Goal: Transaction & Acquisition: Purchase product/service

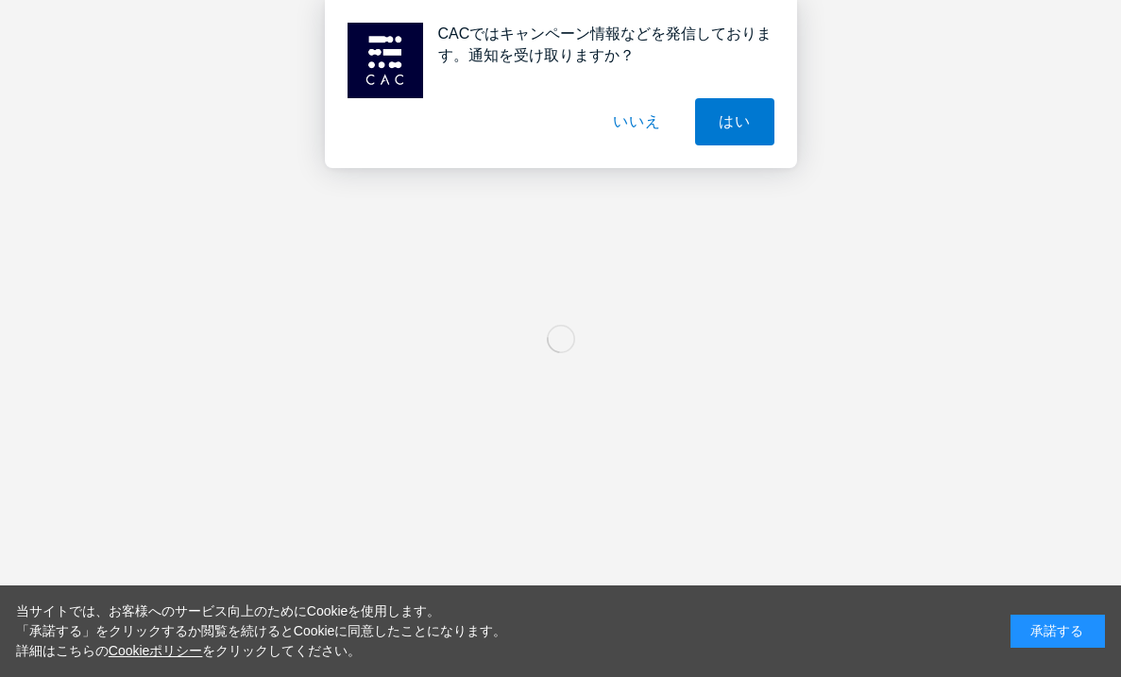
click at [641, 122] on button "いいえ" at bounding box center [636, 121] width 94 height 47
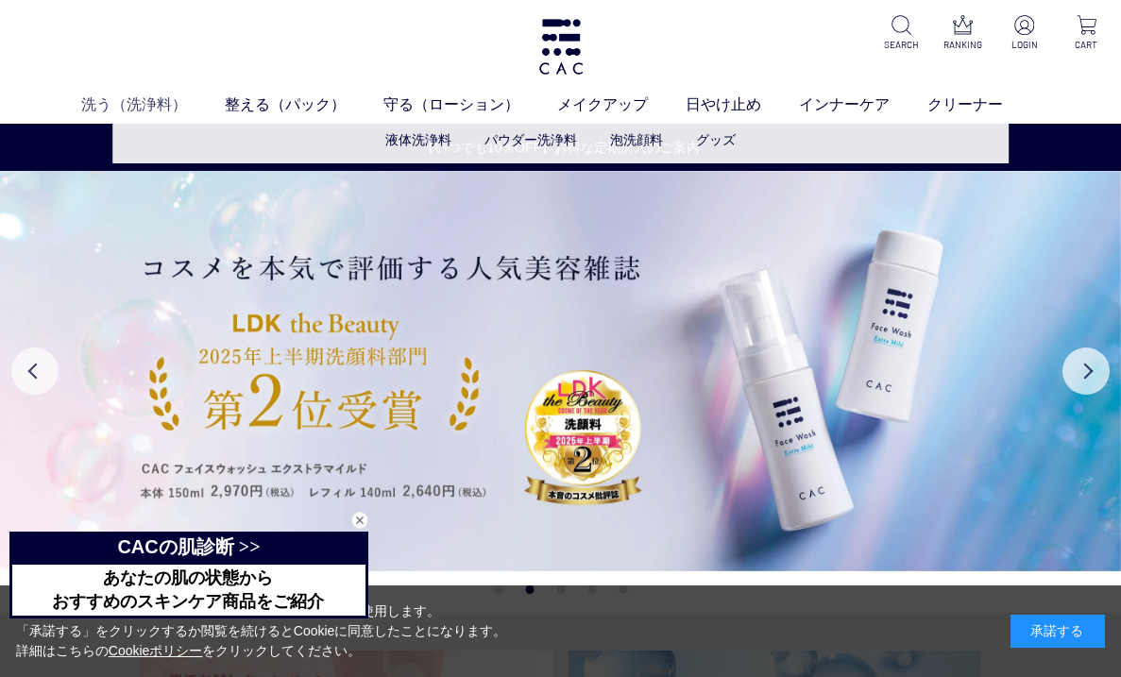
click at [161, 102] on link "洗う（洗浄料）" at bounding box center [153, 105] width 144 height 23
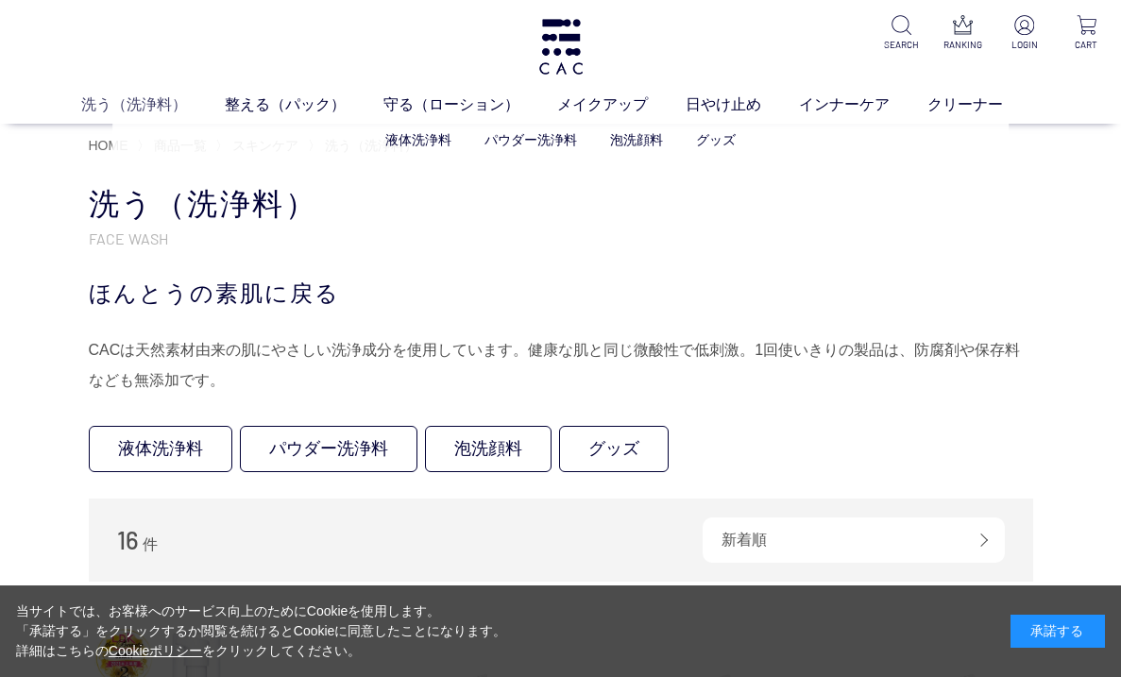
click at [140, 104] on link "洗う（洗浄料）" at bounding box center [153, 105] width 144 height 23
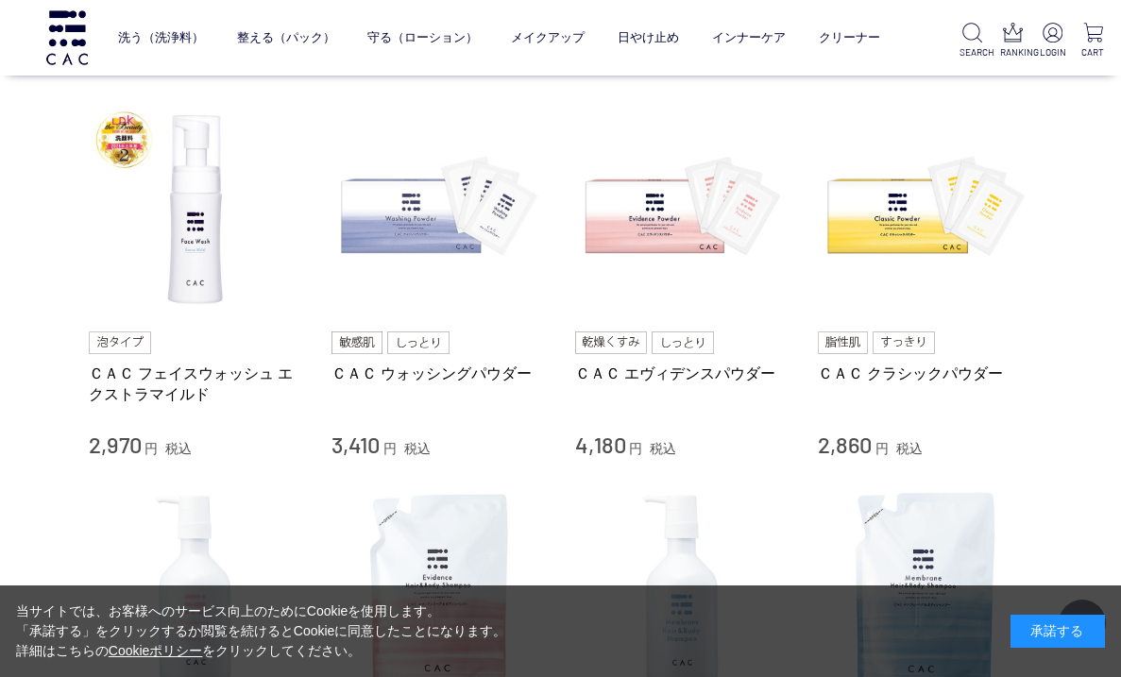
scroll to position [395, 0]
click at [457, 216] on img at bounding box center [439, 208] width 215 height 215
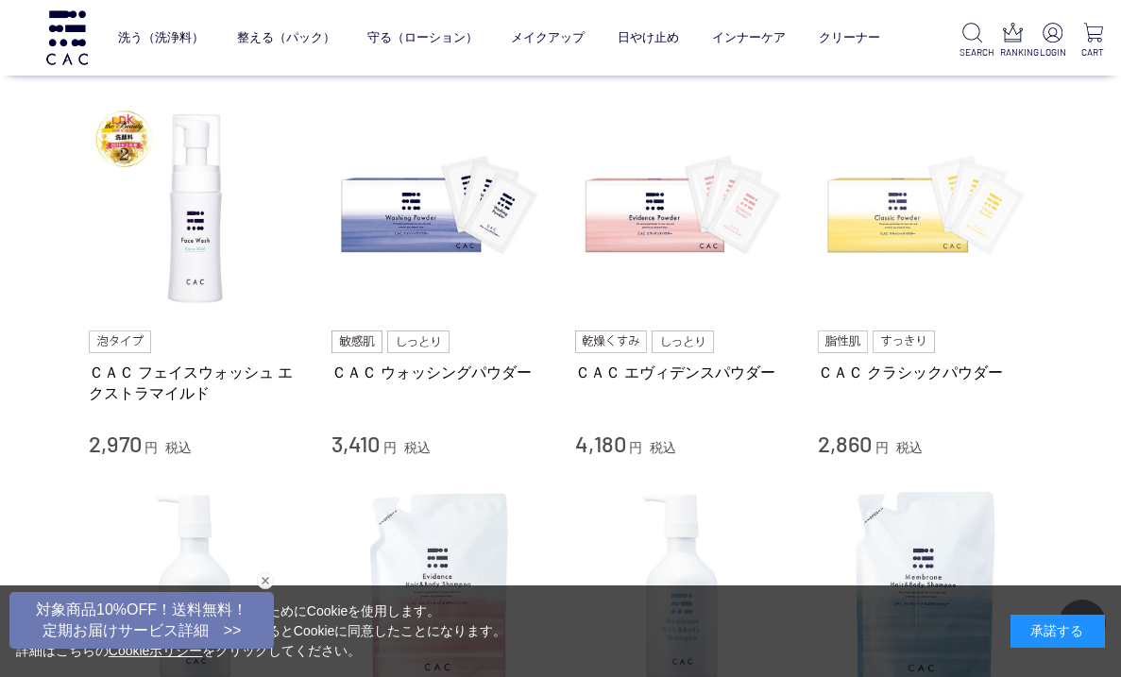
click at [848, 224] on img at bounding box center [925, 208] width 215 height 215
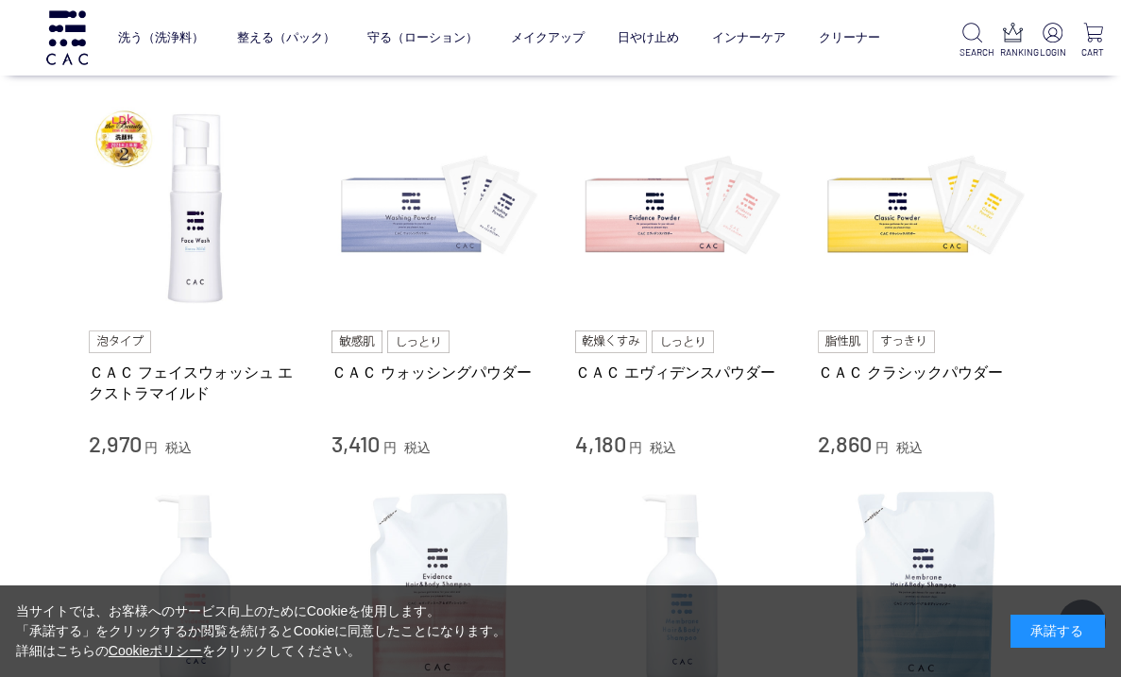
click at [416, 214] on img at bounding box center [439, 208] width 215 height 215
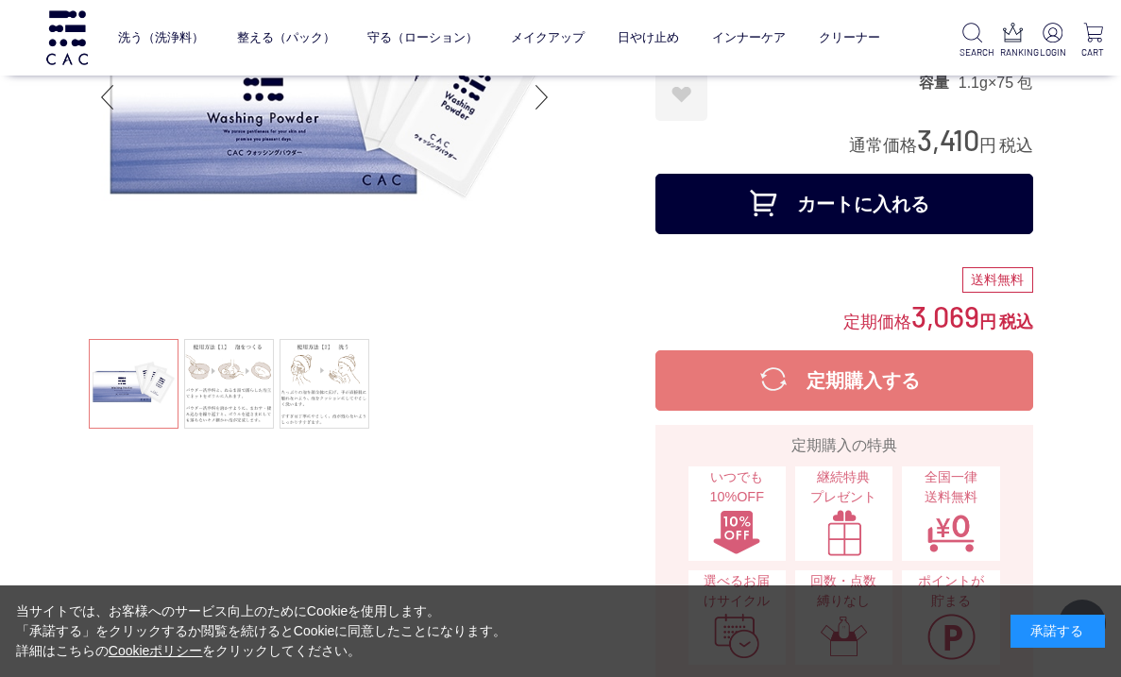
scroll to position [207, 0]
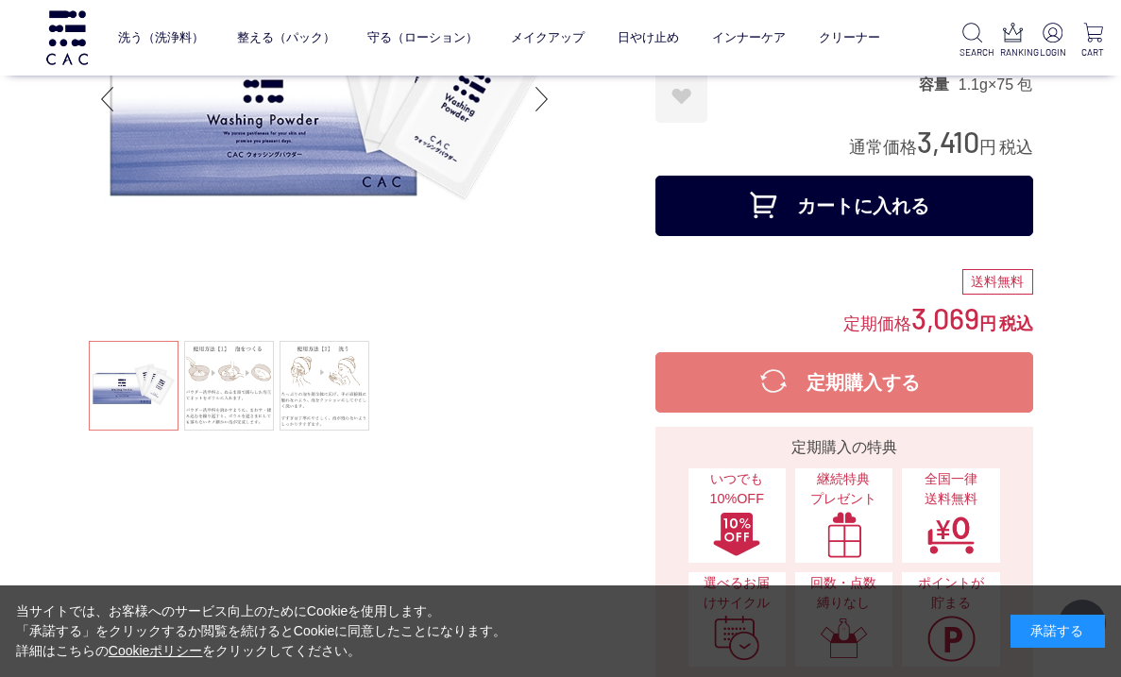
click at [897, 208] on button "カートに入れる" at bounding box center [844, 206] width 378 height 60
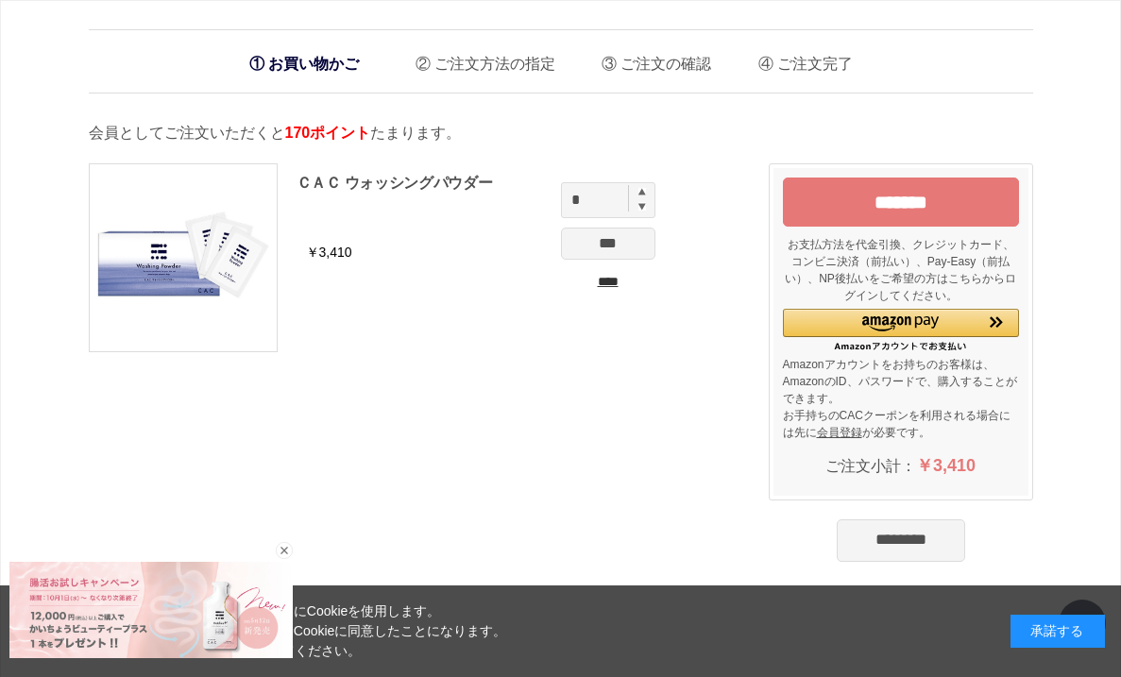
click at [837, 546] on input "********" at bounding box center [901, 540] width 128 height 42
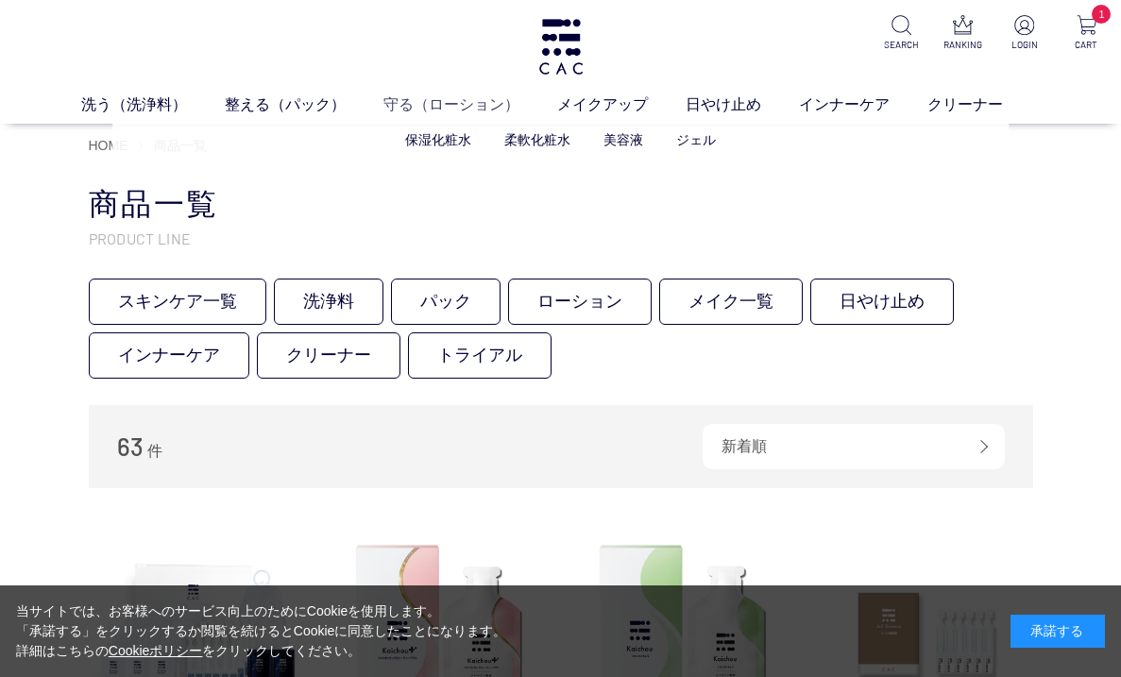
click at [446, 107] on link "守る（ローション）" at bounding box center [470, 105] width 174 height 23
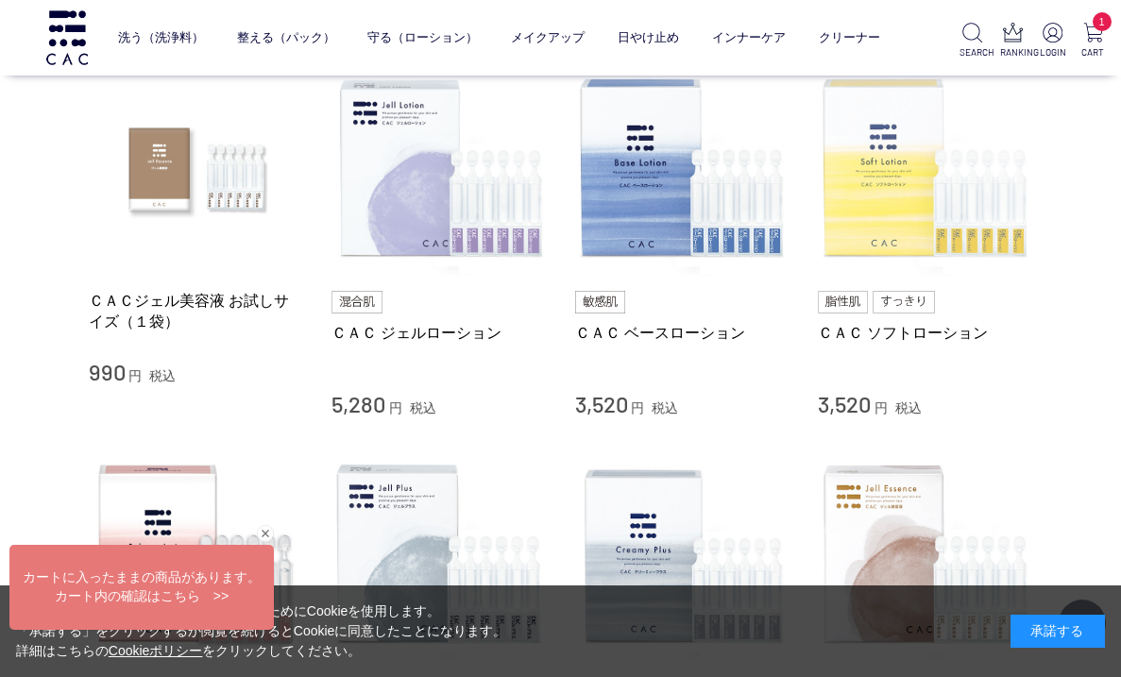
scroll to position [410, 0]
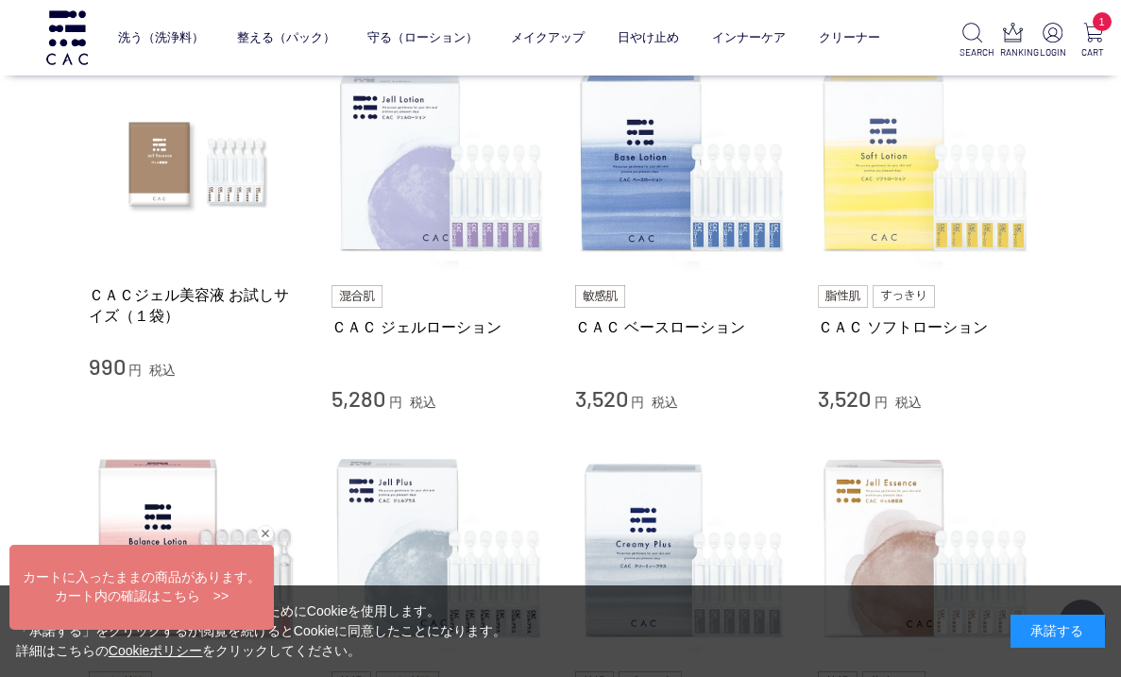
click at [907, 204] on img at bounding box center [925, 163] width 215 height 215
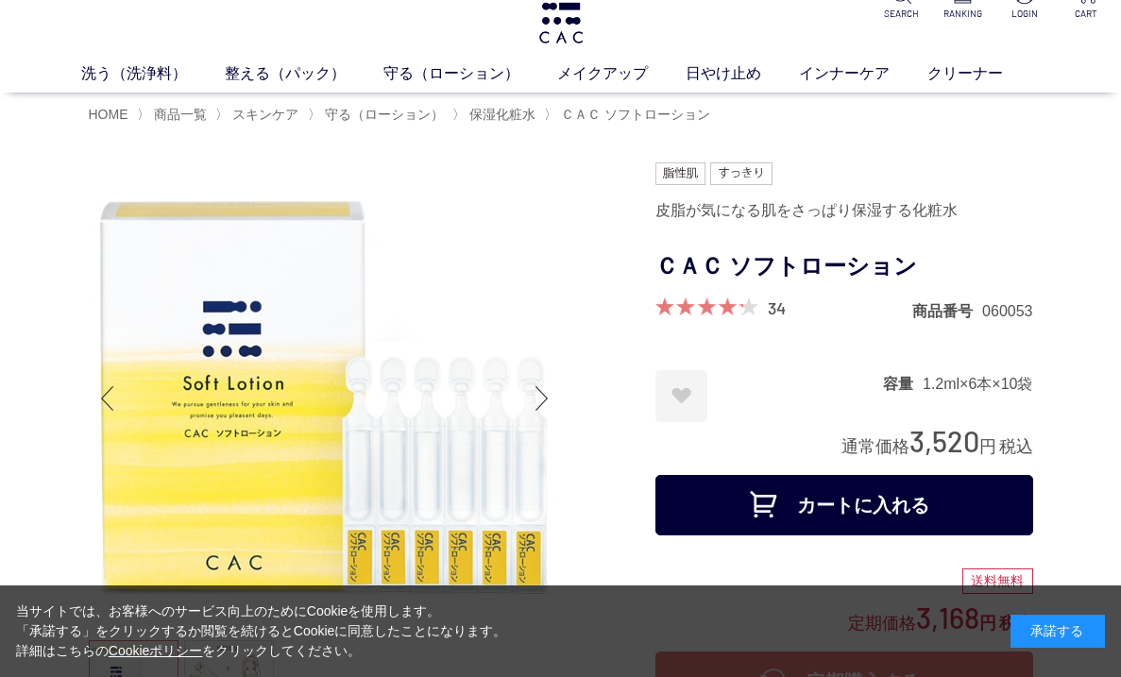
scroll to position [34, 0]
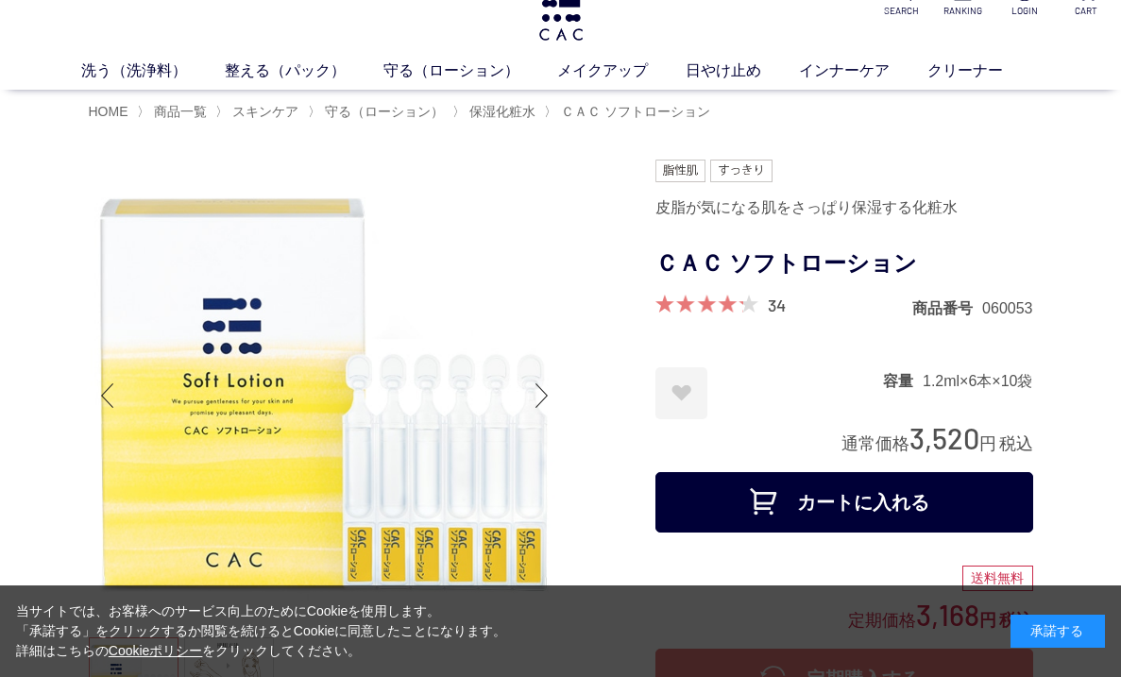
click at [746, 496] on button "カートに入れる" at bounding box center [844, 502] width 378 height 60
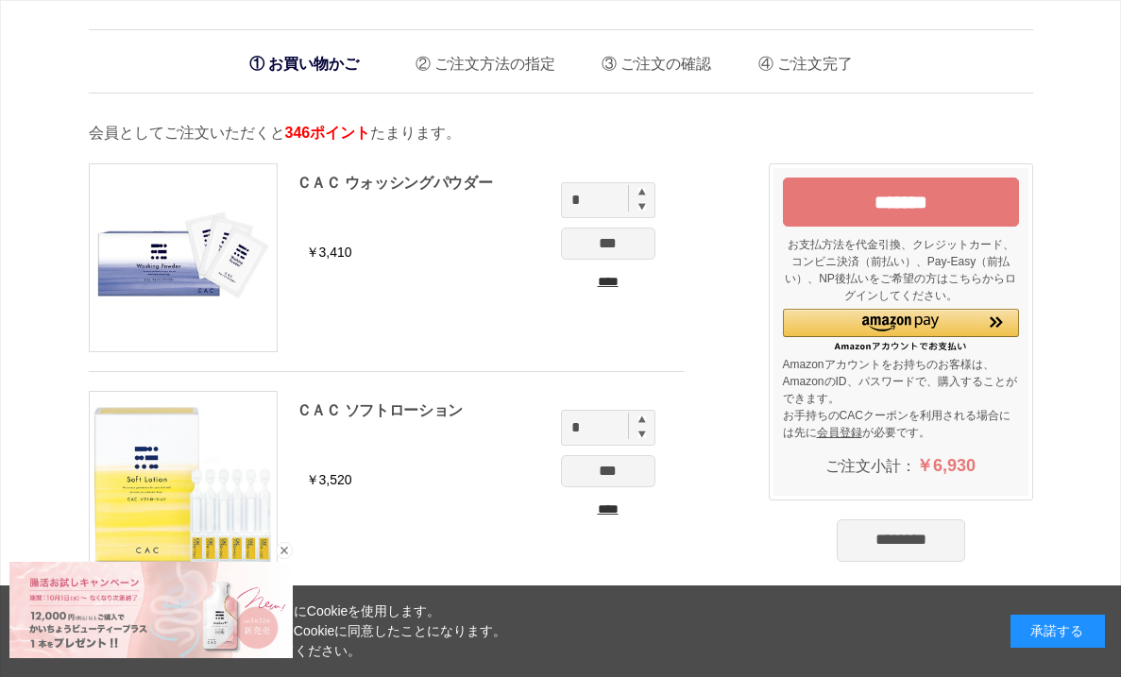
scroll to position [13, 0]
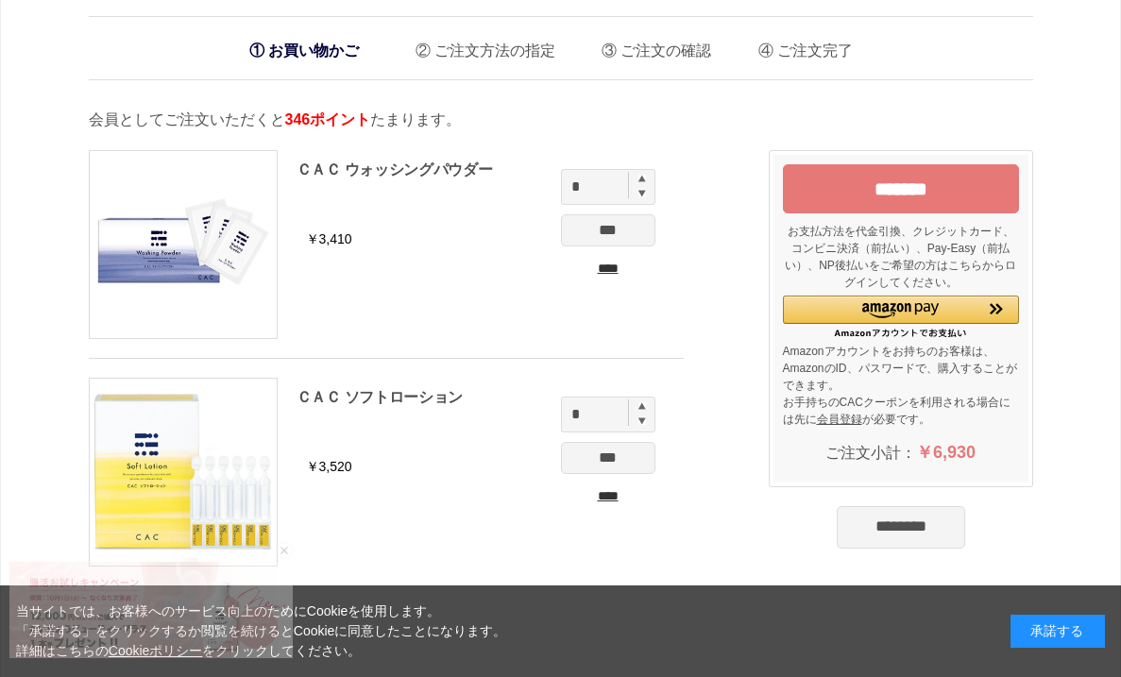
click at [837, 530] on input "********" at bounding box center [901, 527] width 128 height 42
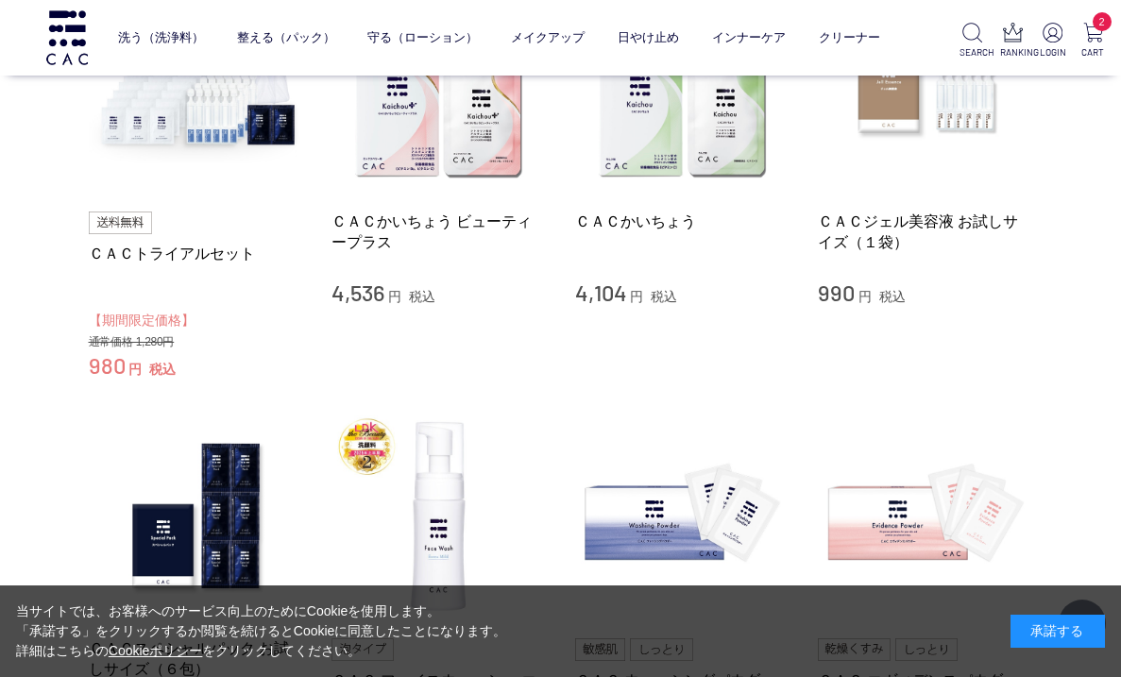
scroll to position [423, 0]
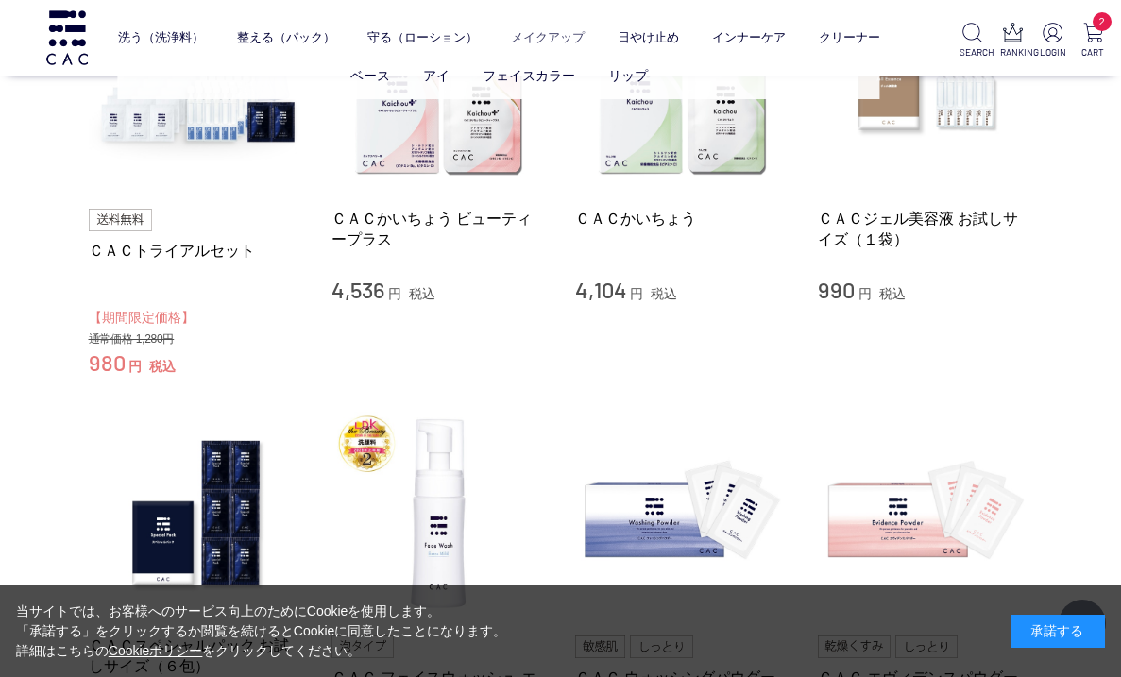
click at [572, 37] on link "メイクアップ" at bounding box center [548, 38] width 74 height 44
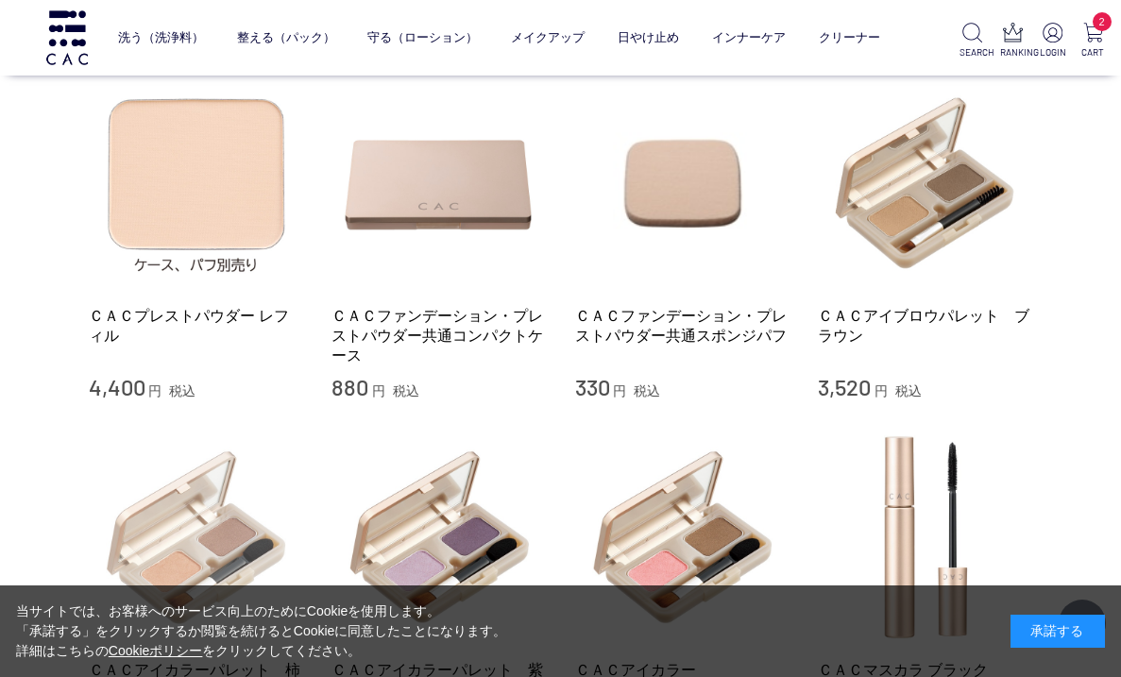
scroll to position [822, 0]
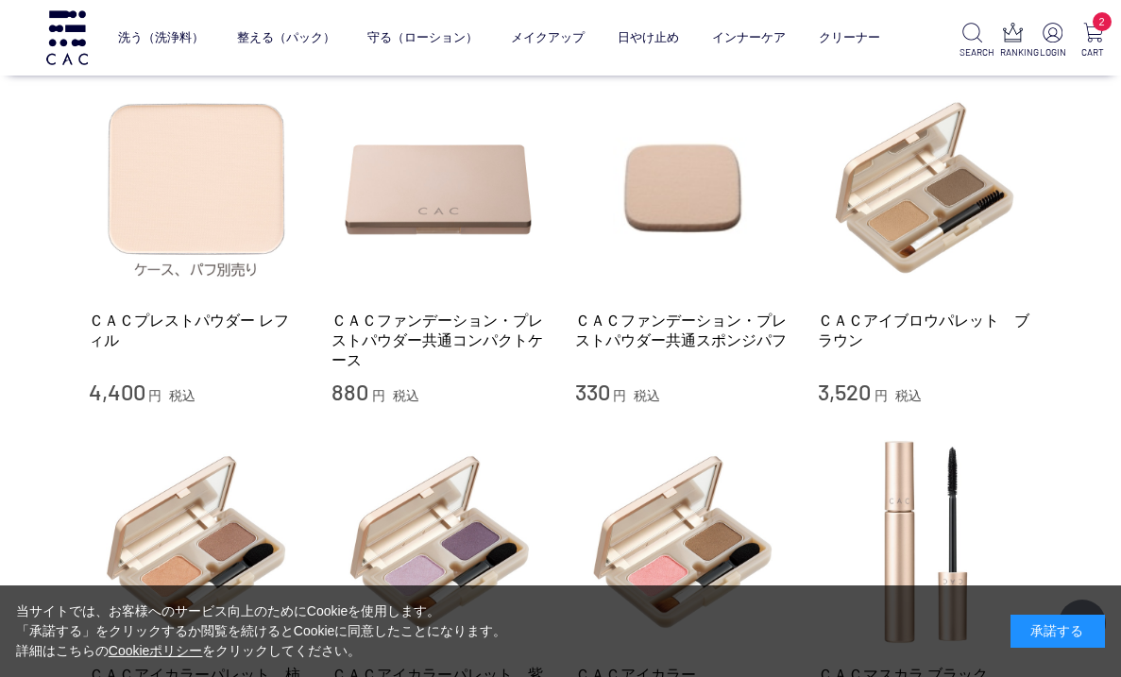
click at [225, 202] on img at bounding box center [196, 187] width 215 height 215
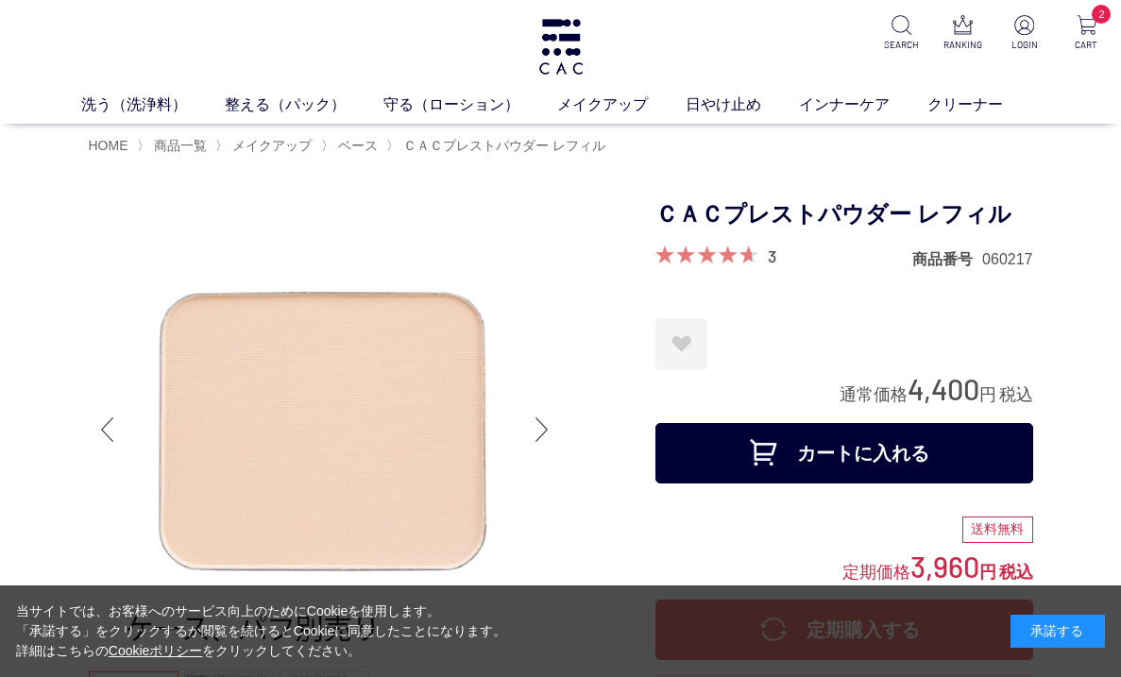
click at [823, 436] on button "カートに入れる" at bounding box center [844, 453] width 378 height 60
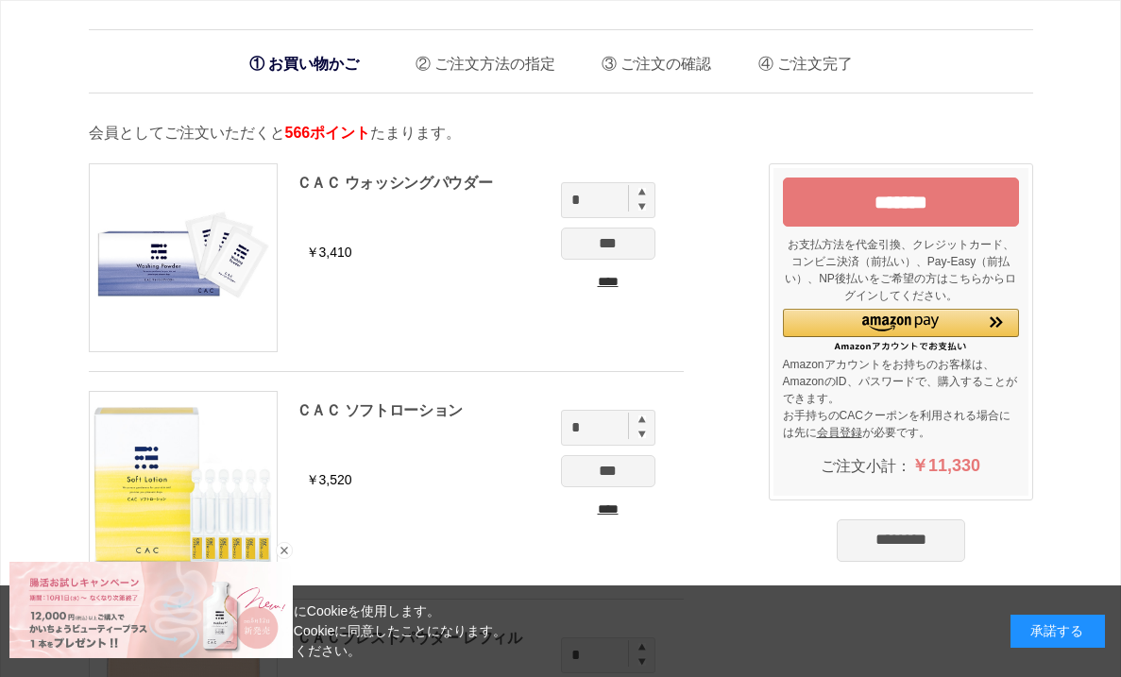
click at [837, 547] on input "********" at bounding box center [901, 540] width 128 height 42
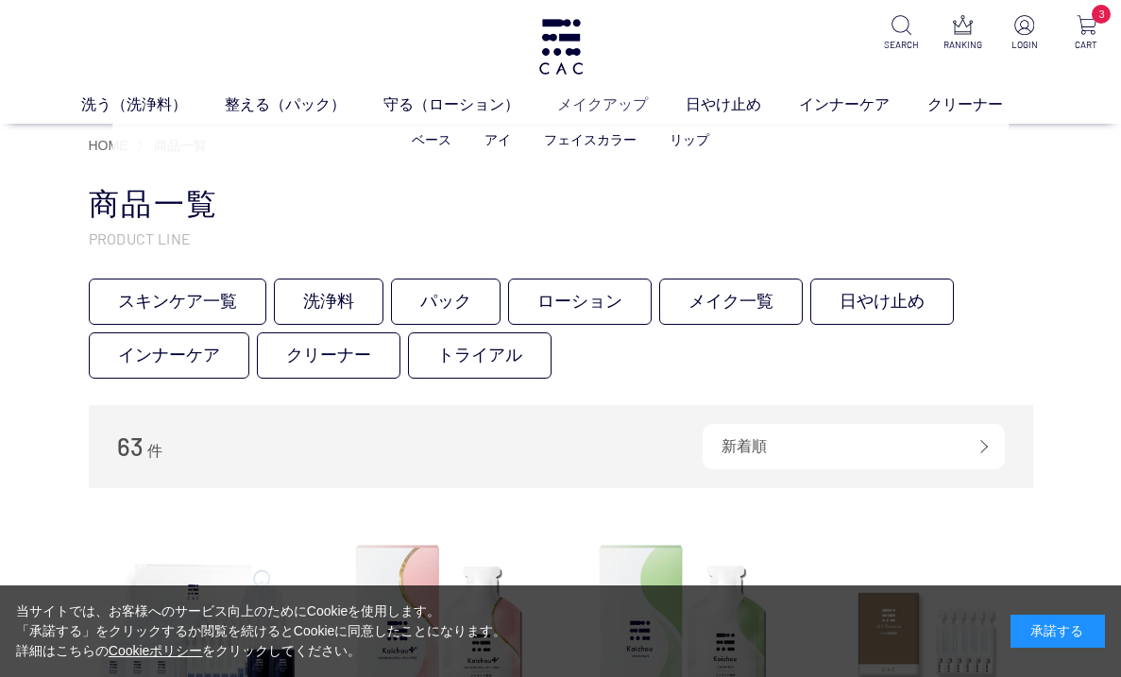
click at [601, 95] on link "メイクアップ" at bounding box center [621, 105] width 128 height 23
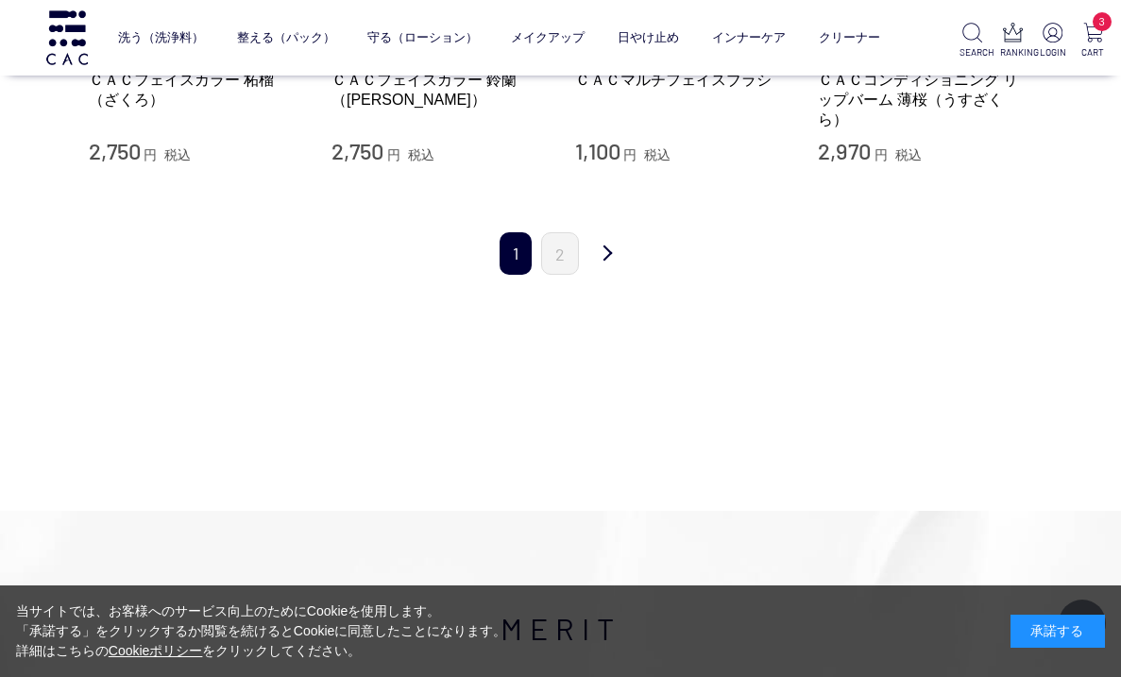
scroll to position [2113, 0]
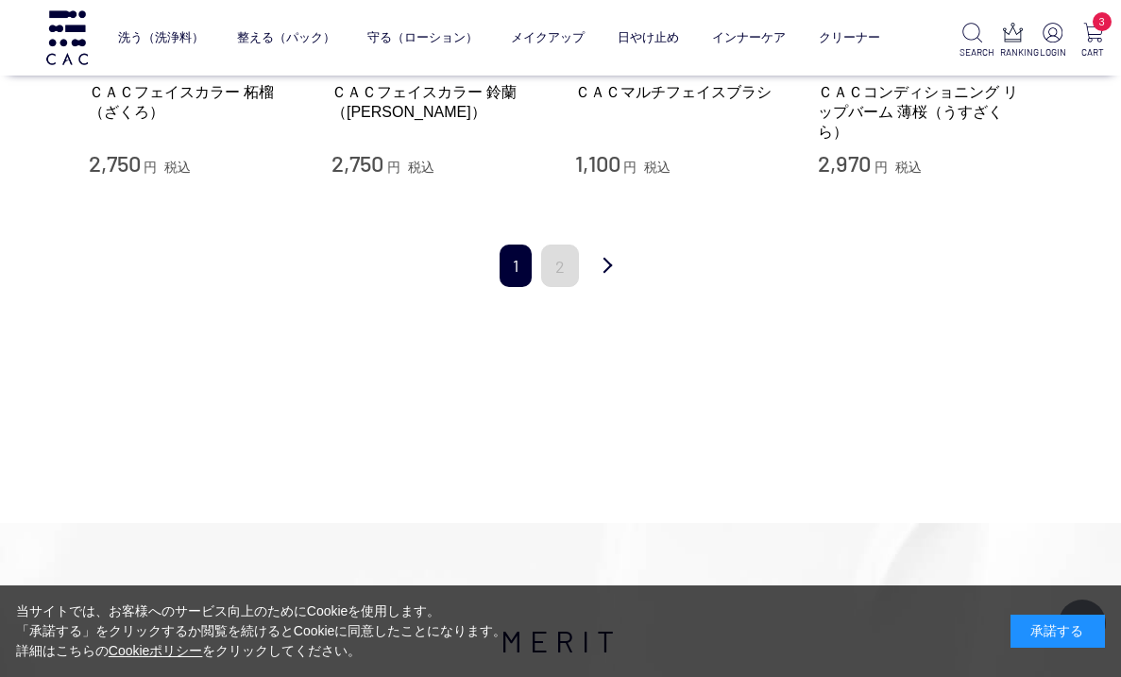
click at [565, 250] on link "2" at bounding box center [560, 266] width 38 height 43
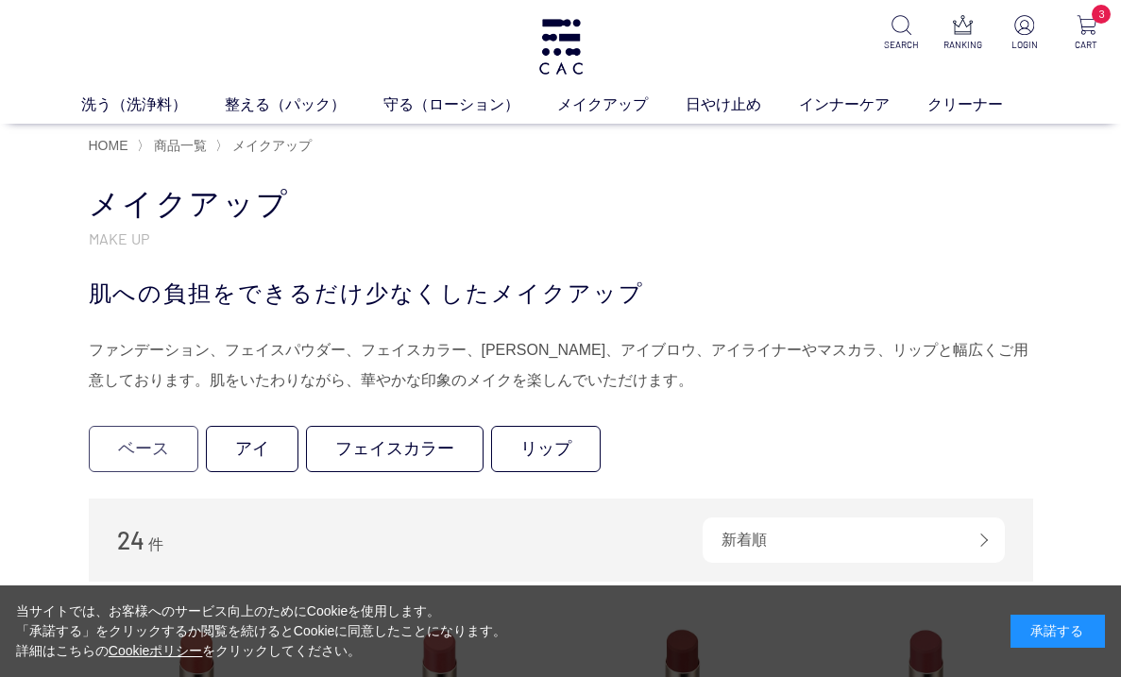
click at [155, 442] on link "ベース" at bounding box center [144, 449] width 110 height 46
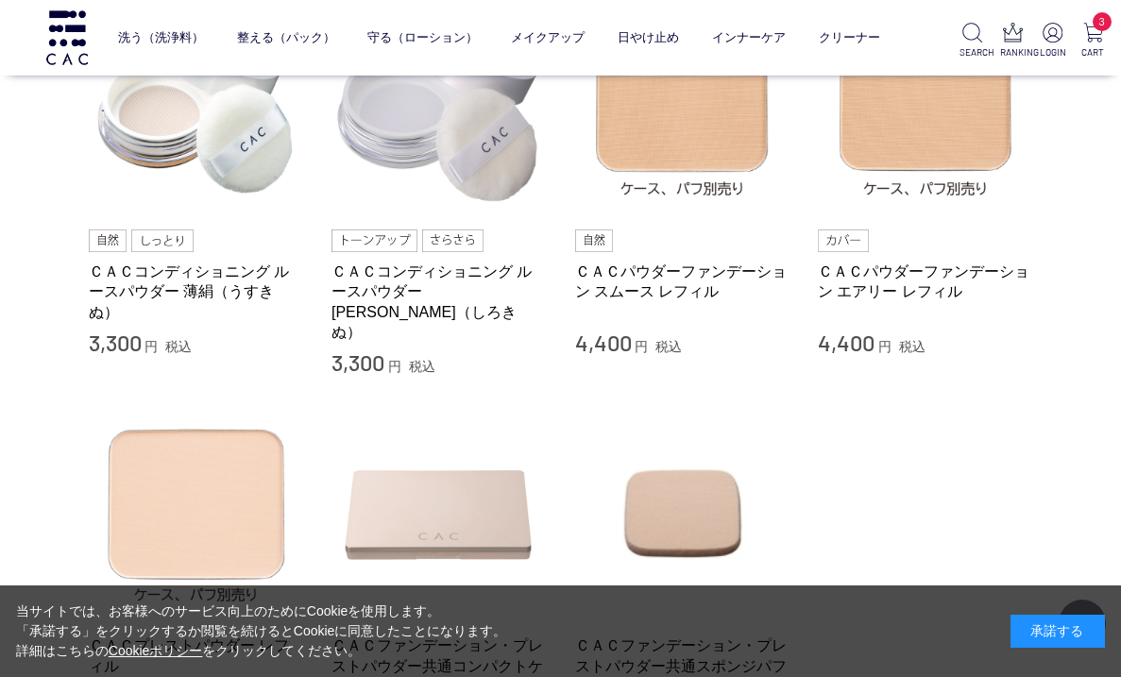
scroll to position [158, 0]
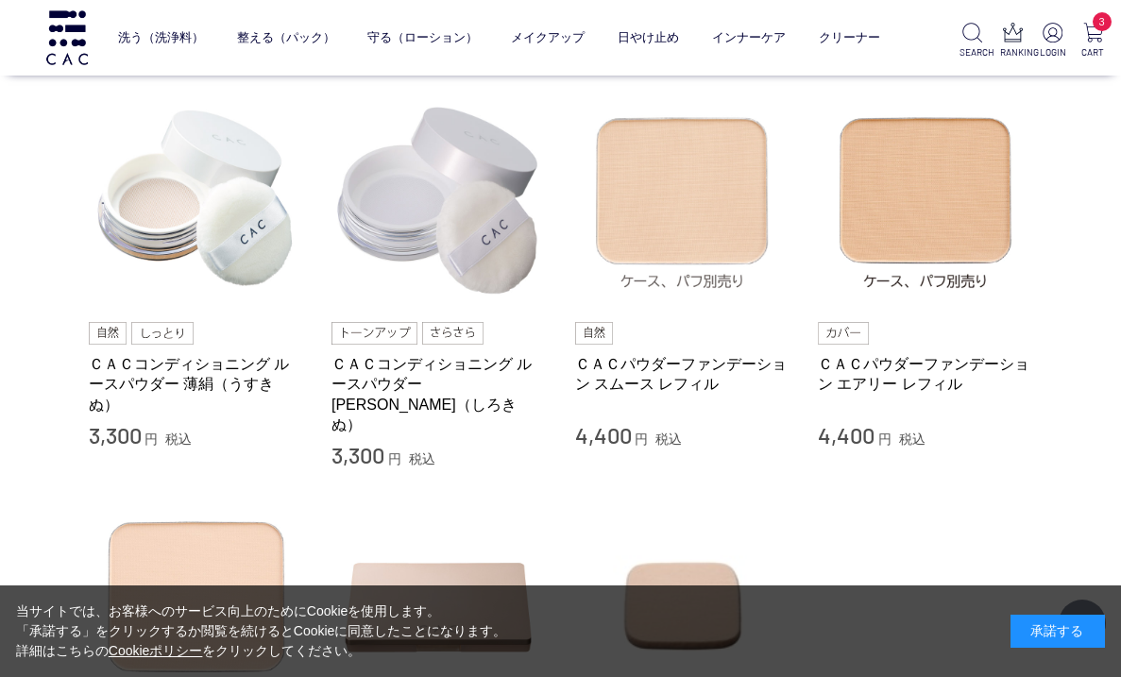
click at [658, 222] on img at bounding box center [682, 200] width 215 height 215
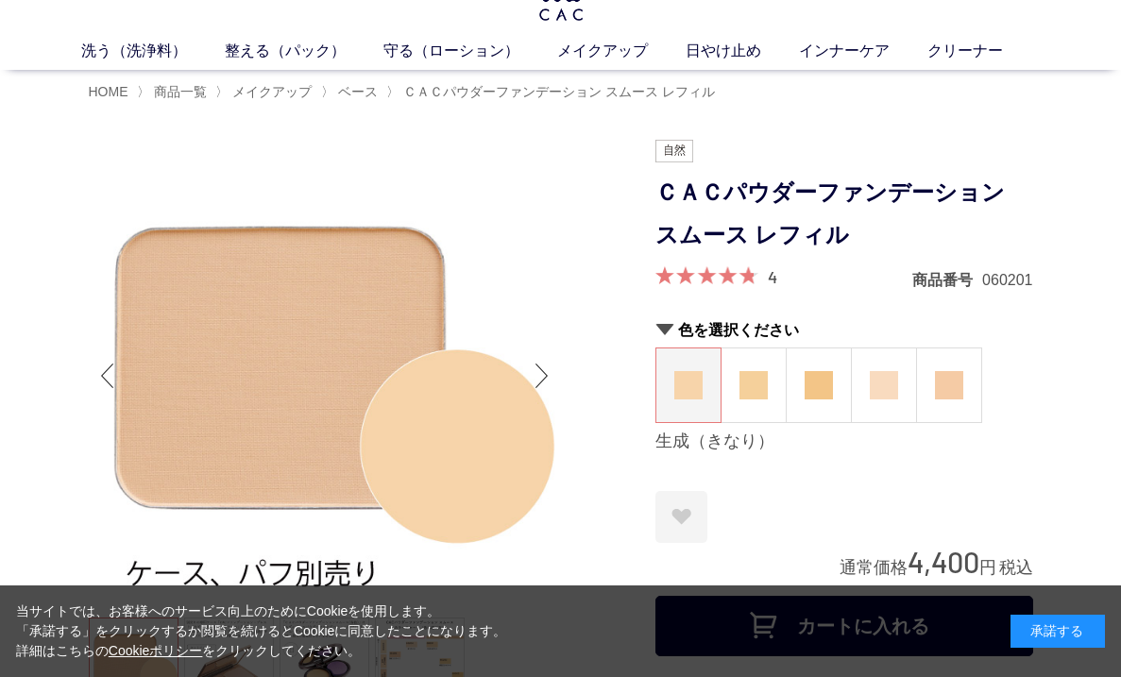
scroll to position [56, 0]
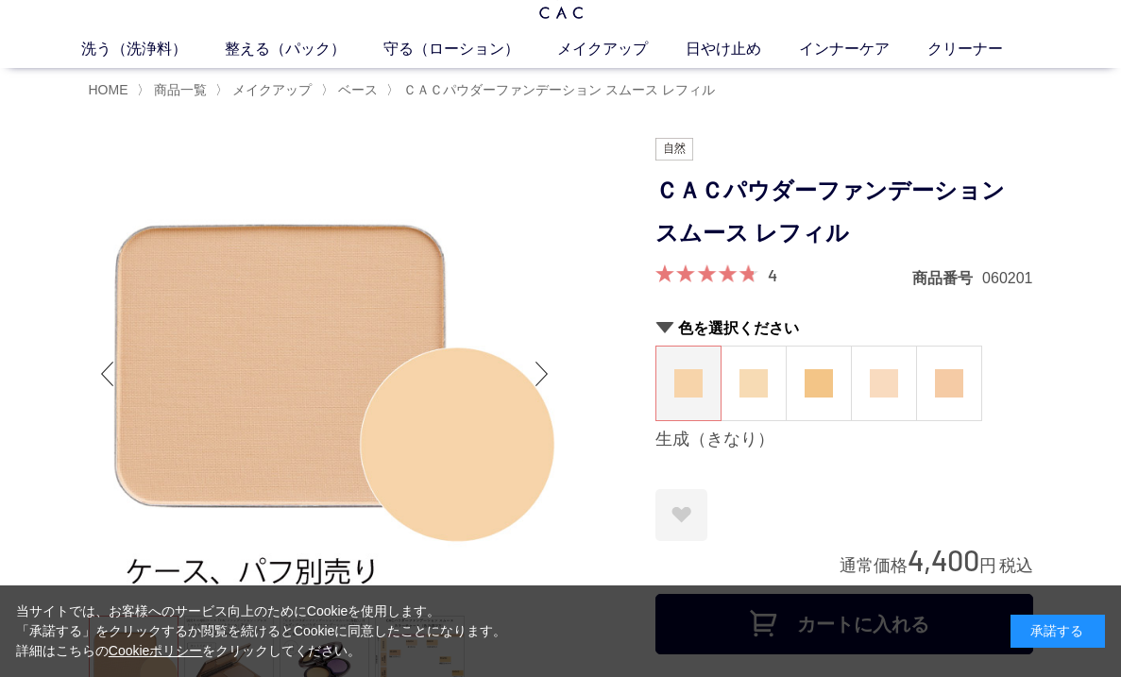
click at [747, 395] on img at bounding box center [754, 383] width 28 height 28
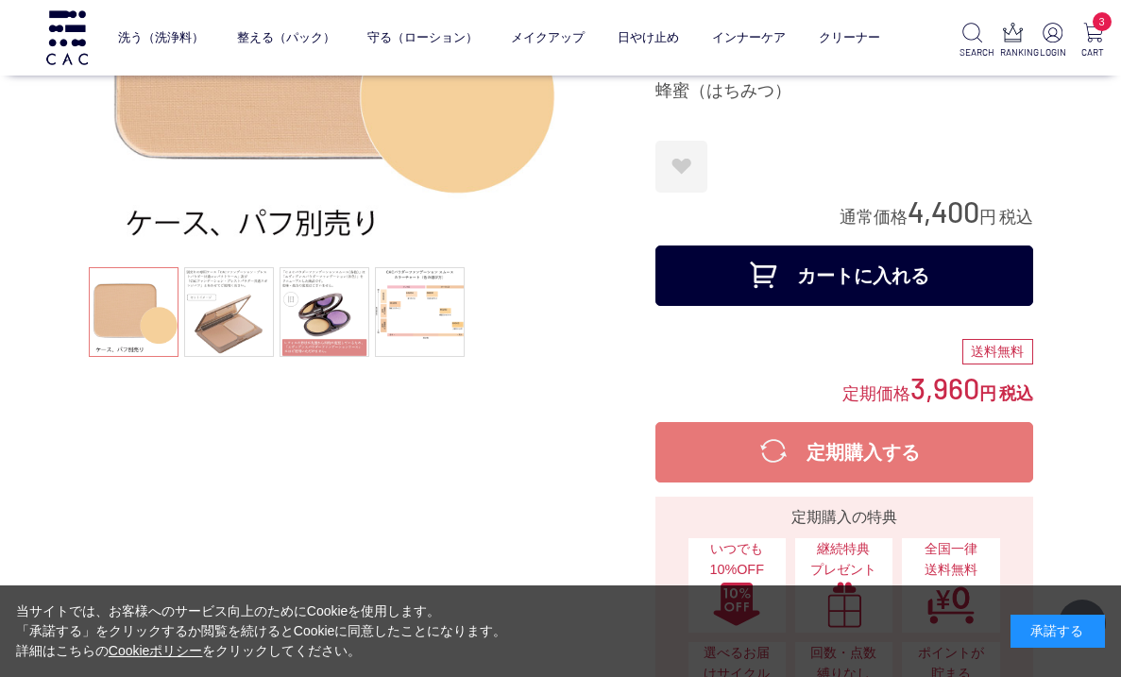
scroll to position [281, 0]
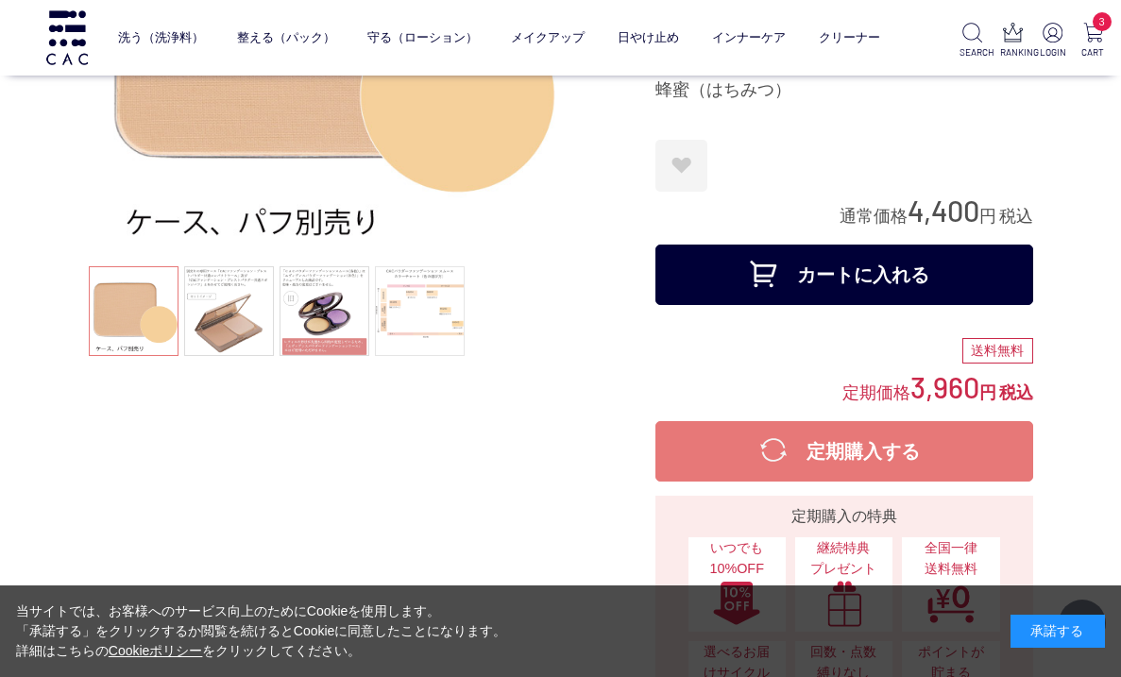
click at [421, 306] on link at bounding box center [420, 311] width 90 height 90
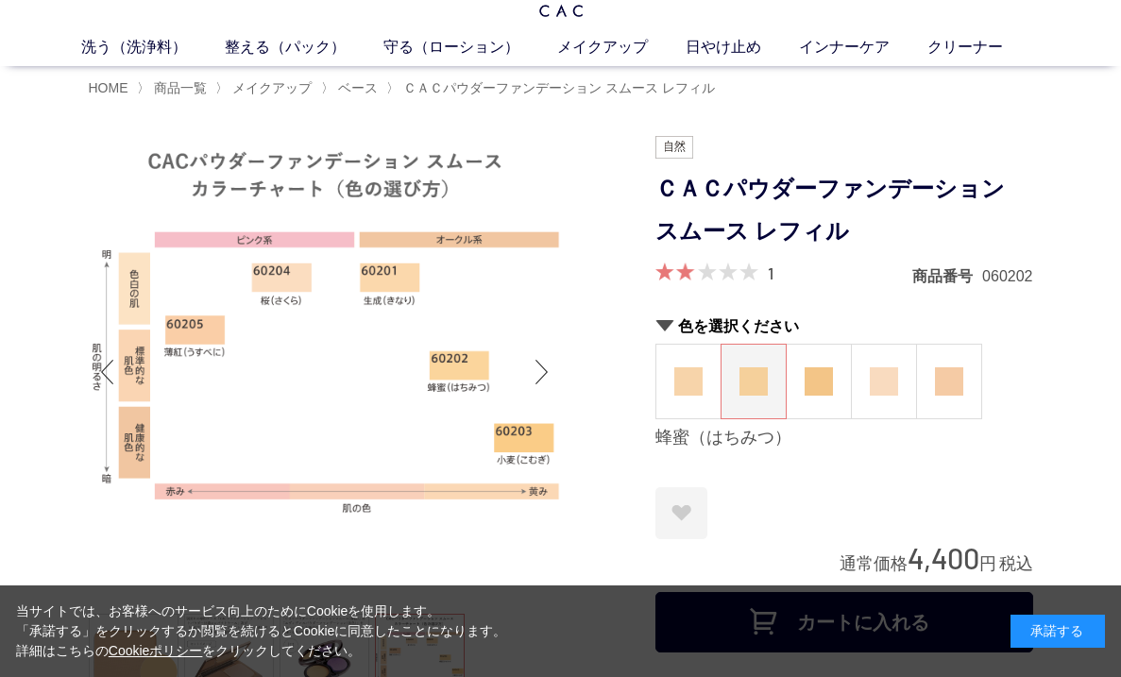
scroll to position [62, 0]
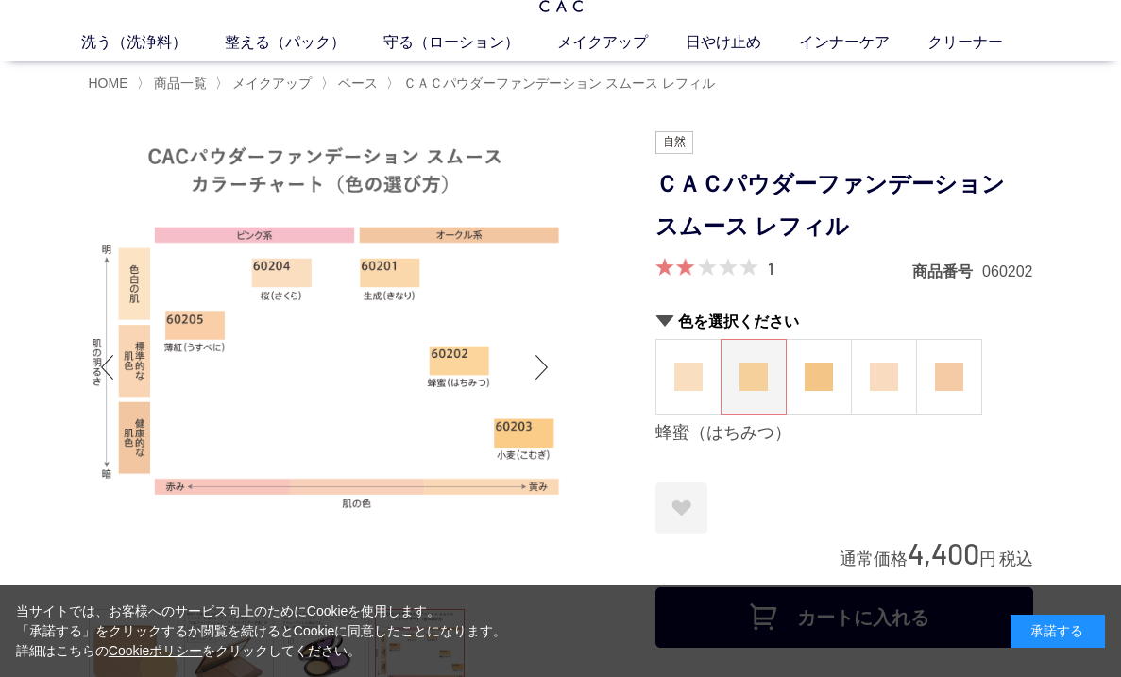
click at [685, 389] on img at bounding box center [688, 377] width 28 height 28
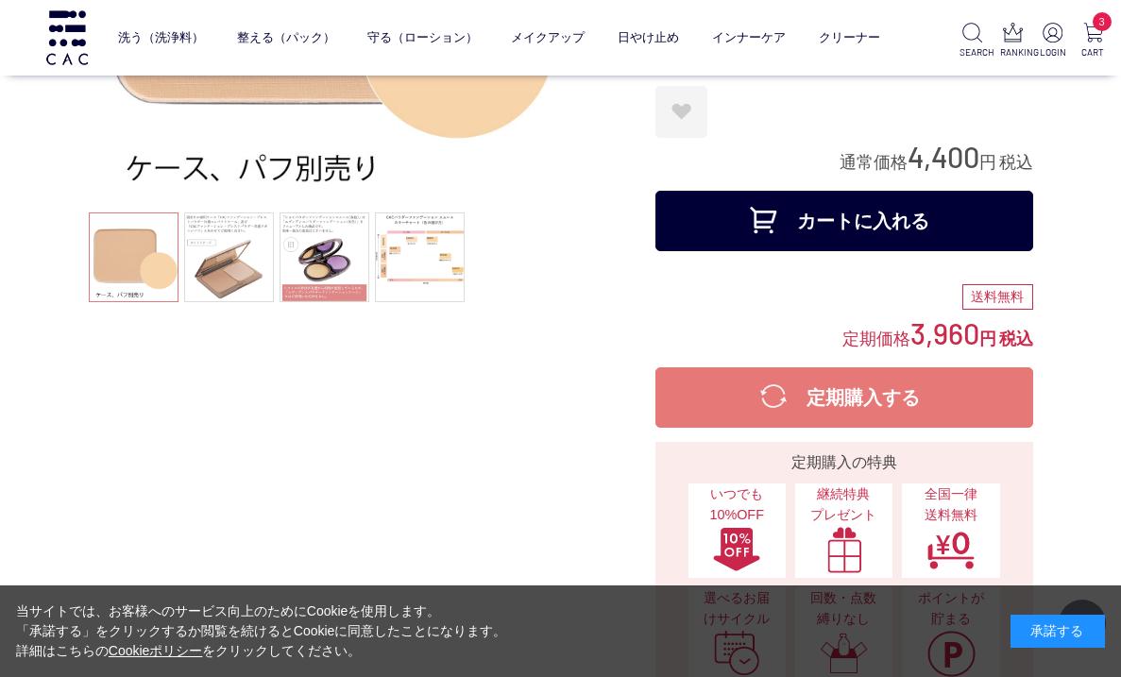
scroll to position [357, 0]
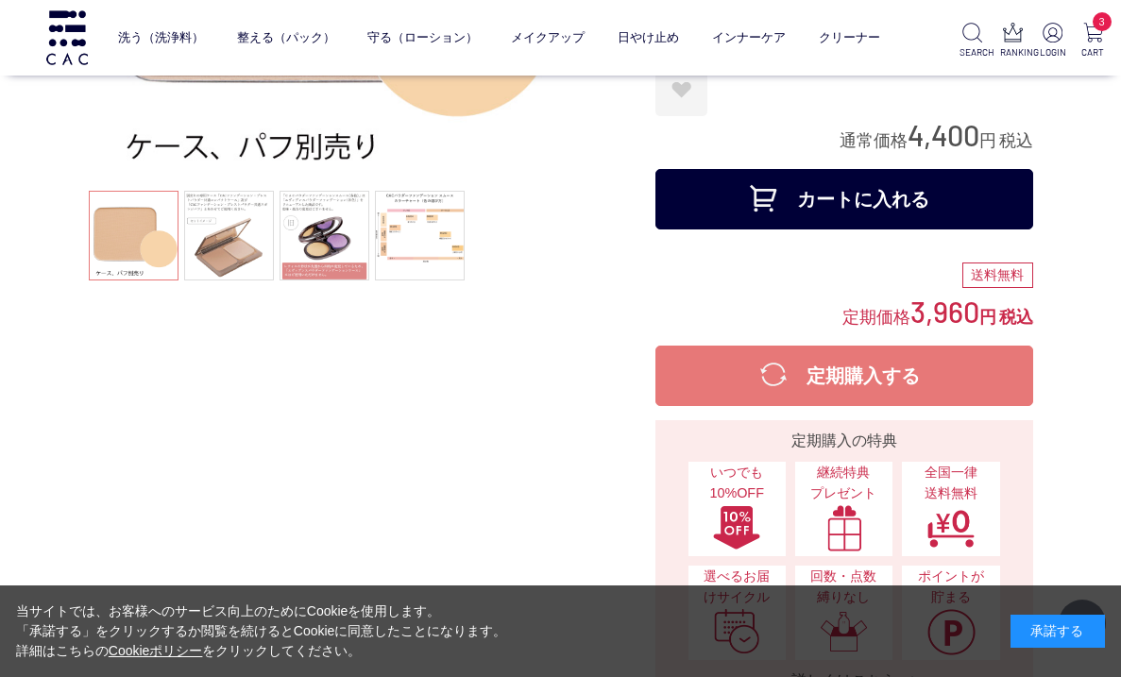
click at [808, 212] on button "カートに入れる" at bounding box center [844, 199] width 378 height 60
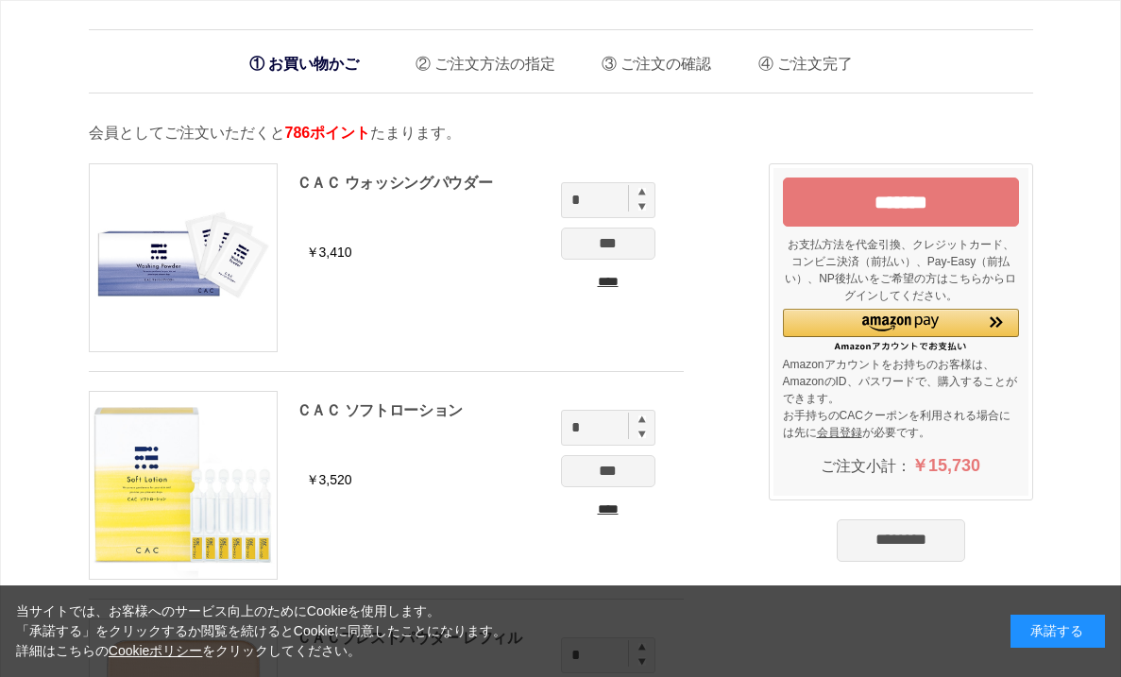
click at [640, 193] on img at bounding box center [642, 192] width 8 height 8
type input "*"
click at [617, 242] on input "***" at bounding box center [608, 244] width 94 height 32
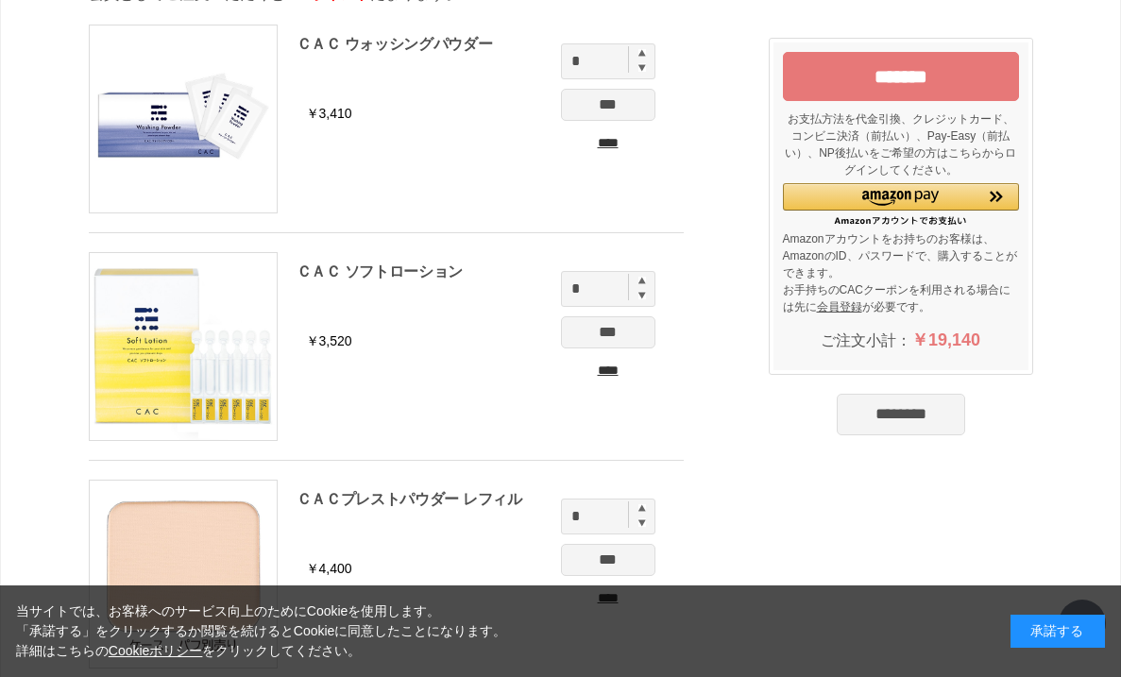
scroll to position [164, 0]
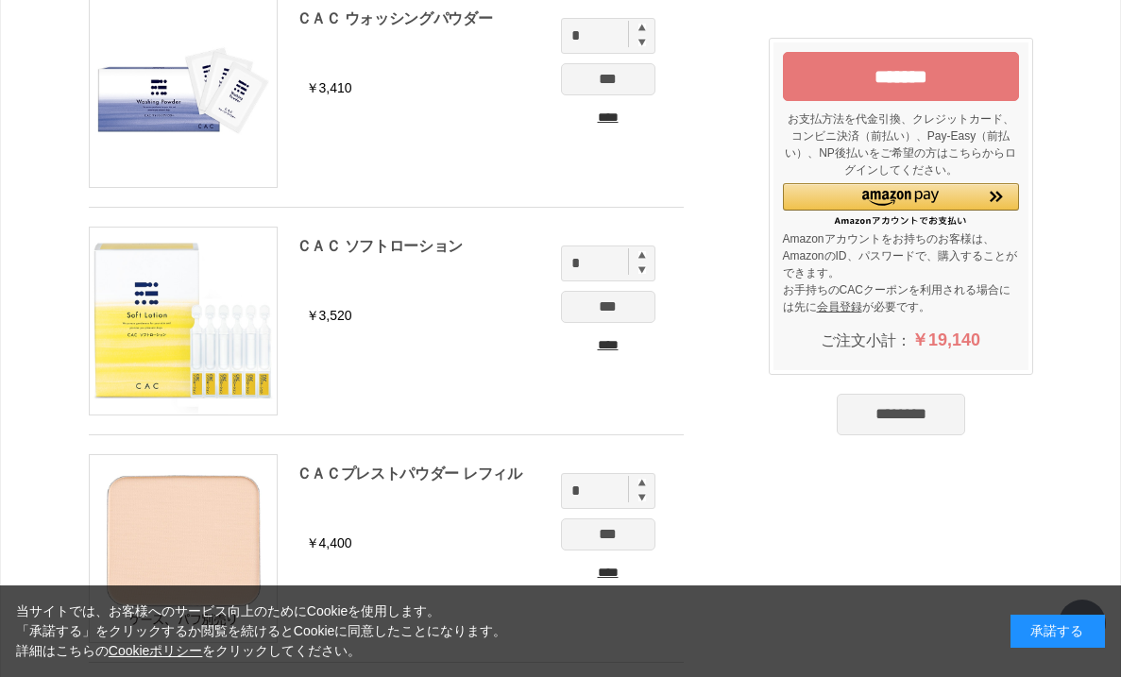
click at [639, 257] on img at bounding box center [642, 255] width 8 height 8
type input "*"
click at [610, 310] on input "***" at bounding box center [608, 307] width 94 height 32
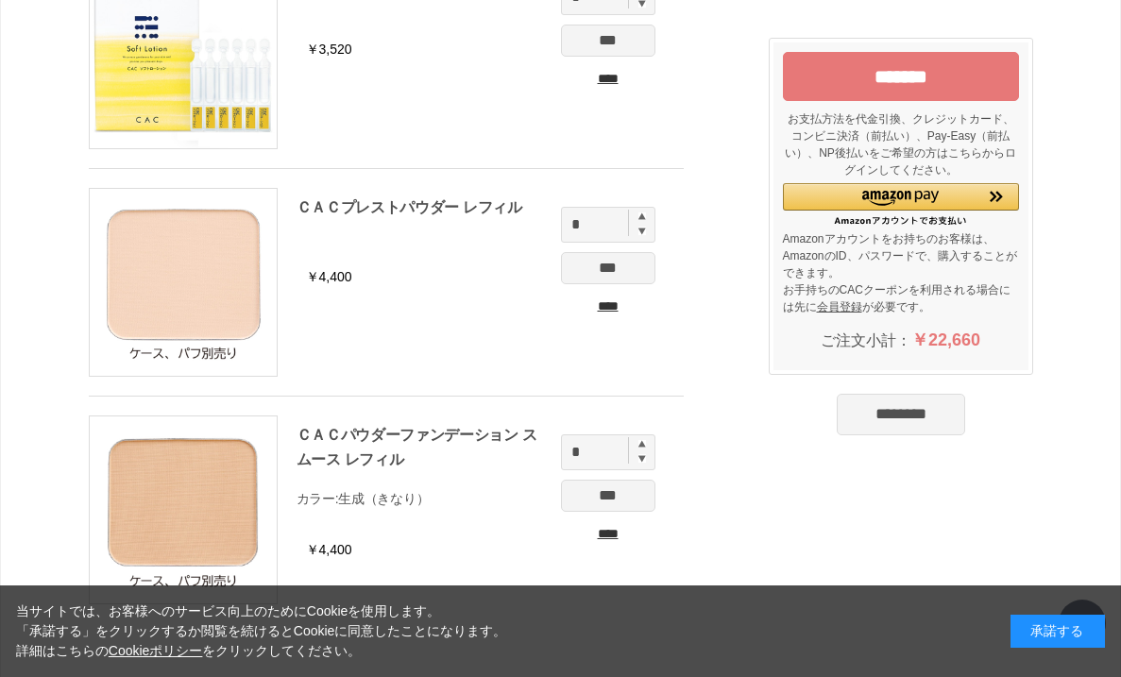
scroll to position [404, 0]
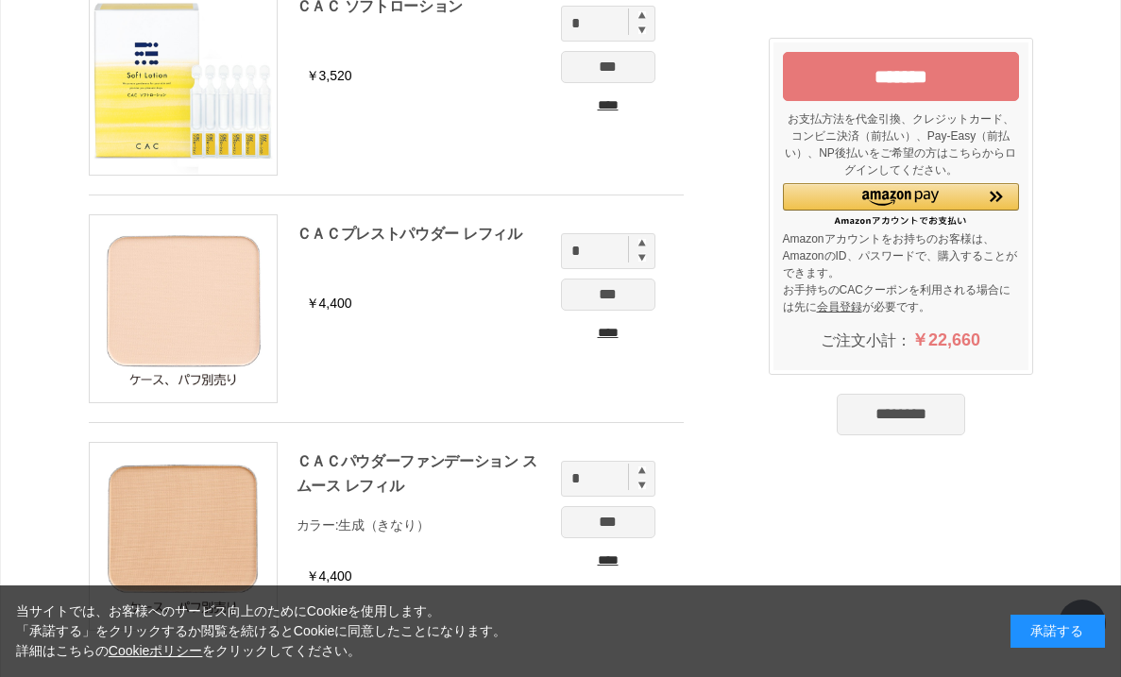
click at [832, 76] on input "*******" at bounding box center [901, 76] width 236 height 49
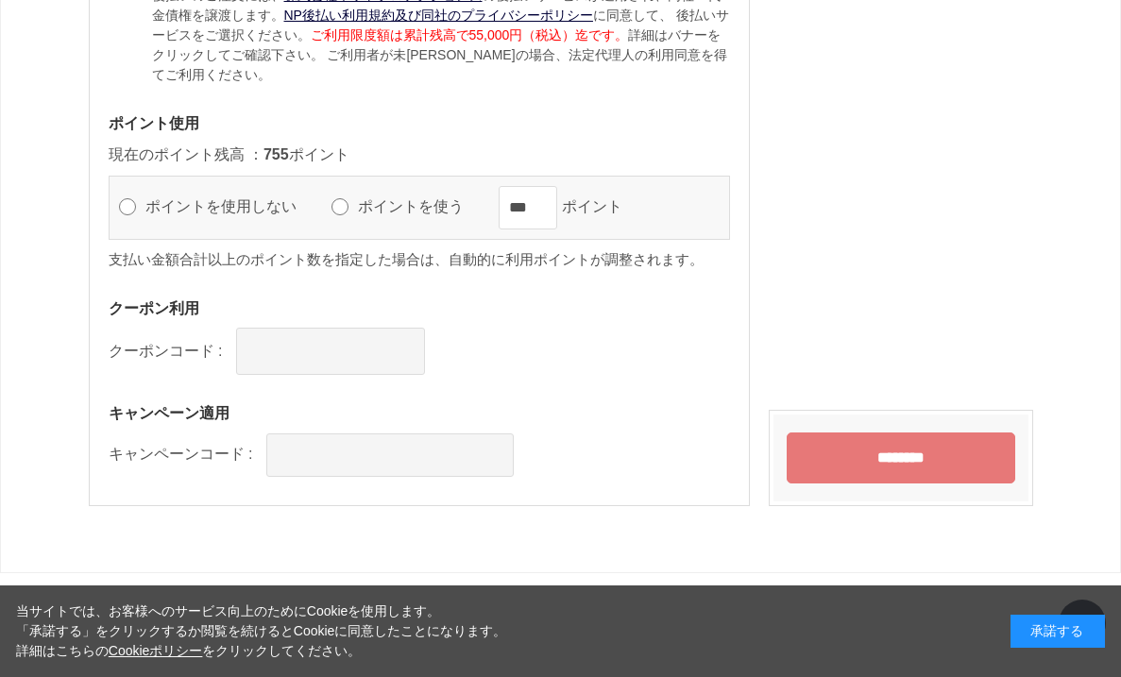
scroll to position [2412, 0]
click at [840, 432] on input "********" at bounding box center [901, 457] width 229 height 51
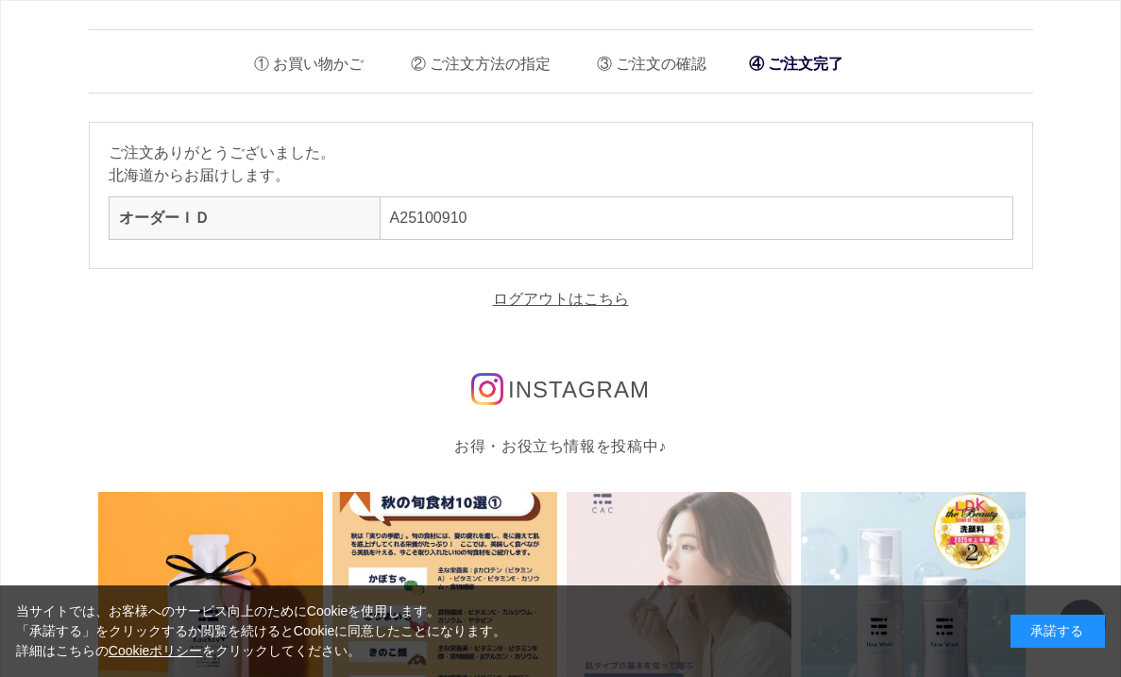
scroll to position [-7, 0]
